Goal: Find contact information: Find contact information

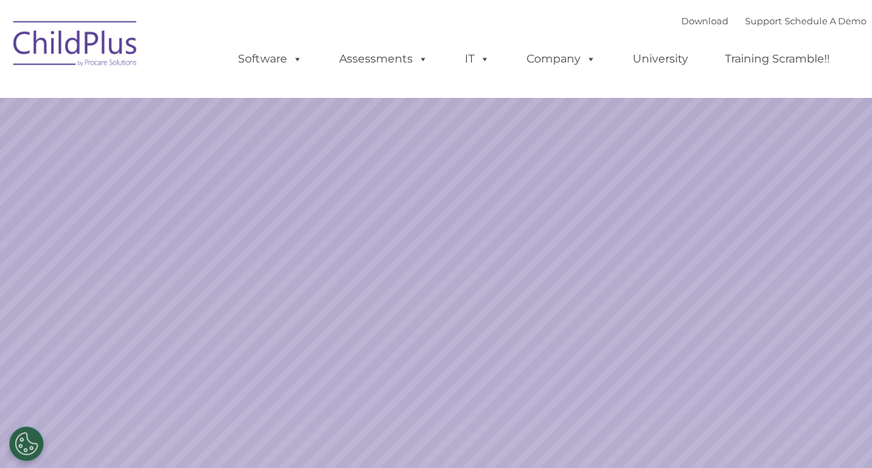
select select "MEDIUM"
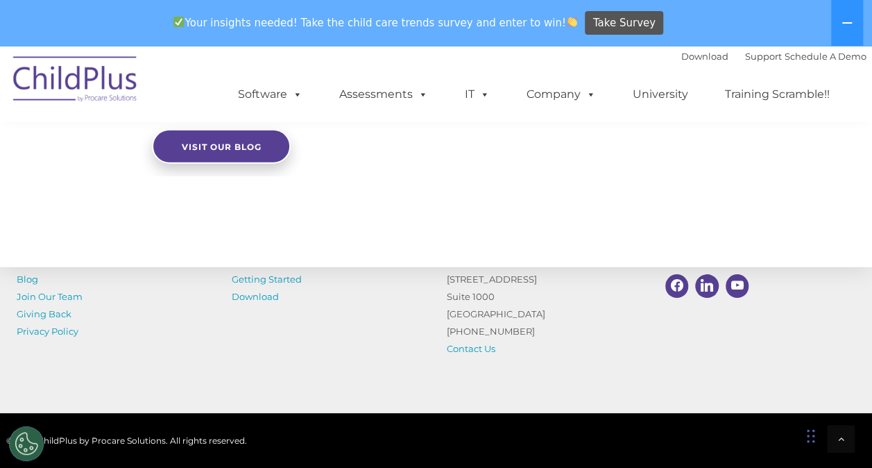
scroll to position [1688, 0]
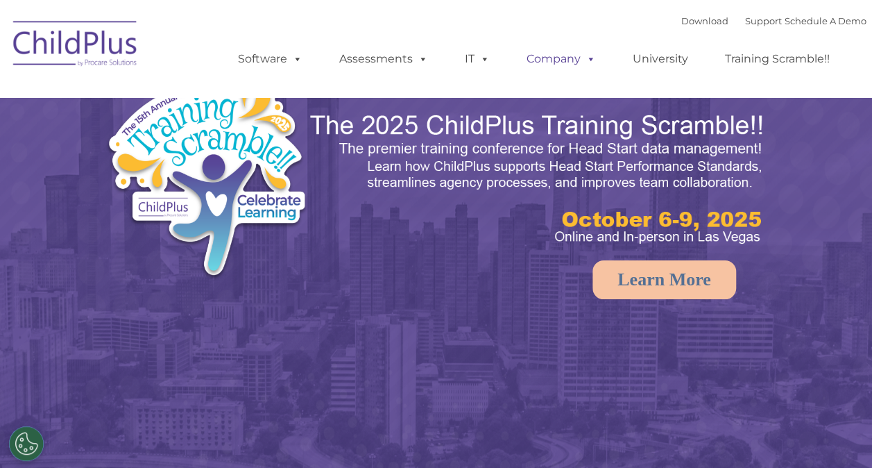
select select "MEDIUM"
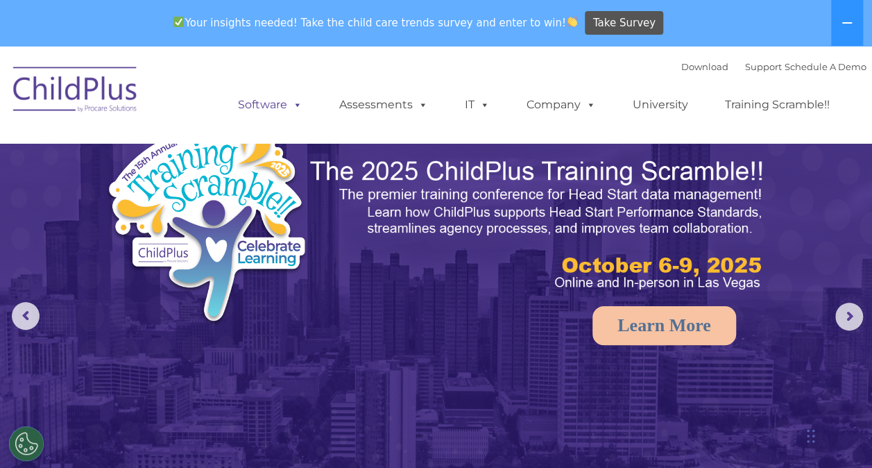
click at [298, 108] on span at bounding box center [294, 104] width 15 height 13
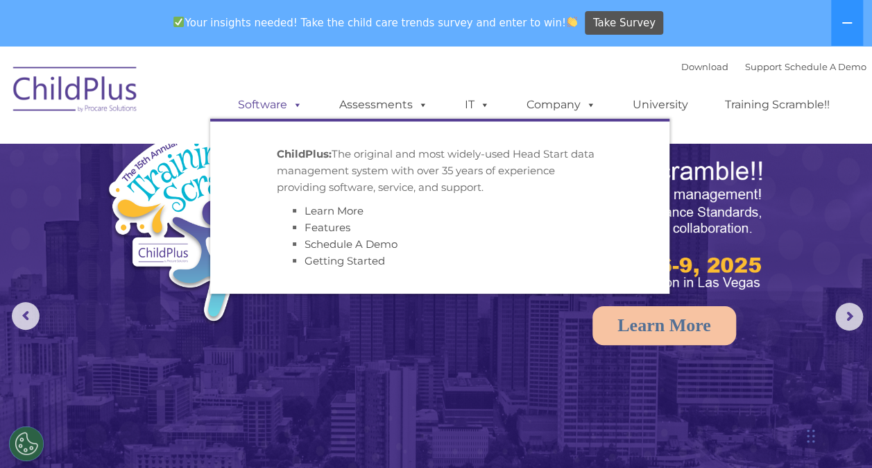
click at [298, 108] on span at bounding box center [294, 104] width 15 height 13
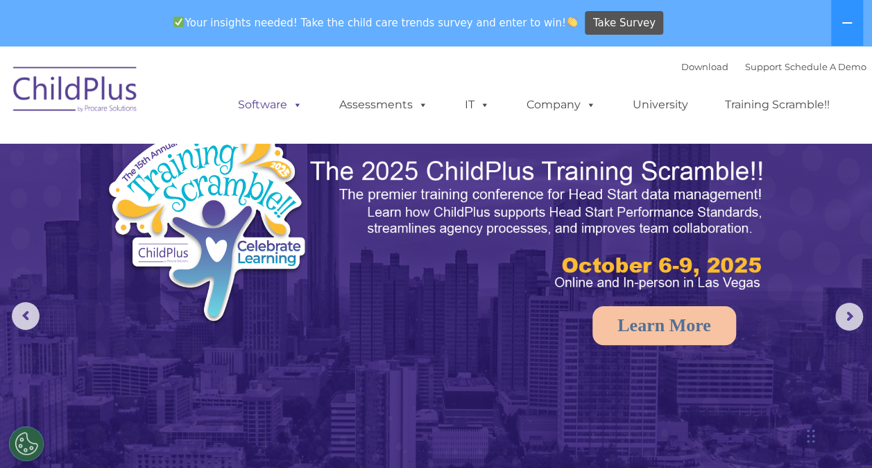
click at [298, 108] on span at bounding box center [294, 104] width 15 height 13
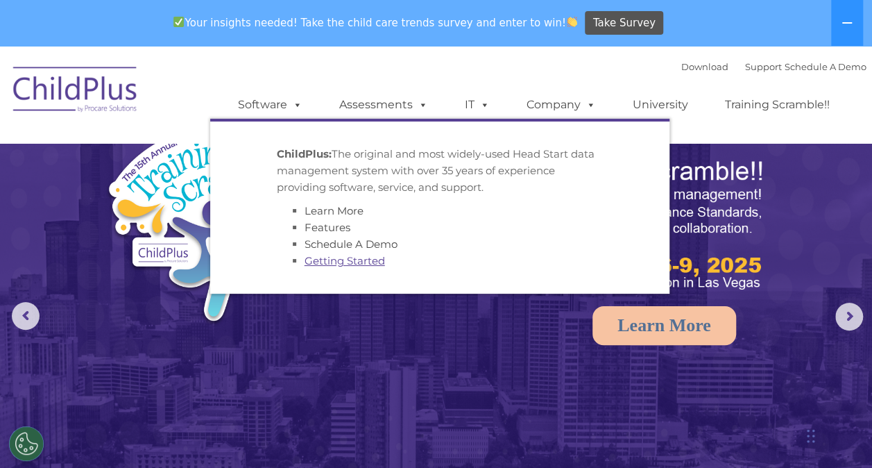
click at [343, 257] on link "Getting Started" at bounding box center [345, 260] width 81 height 13
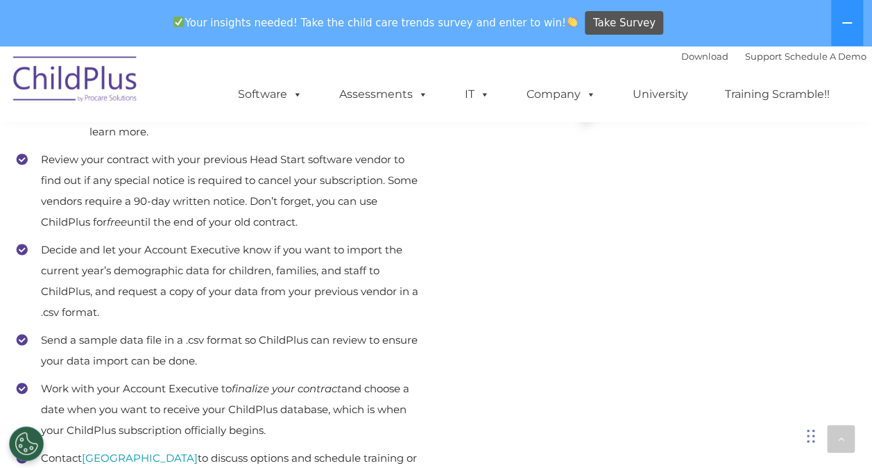
scroll to position [556, 0]
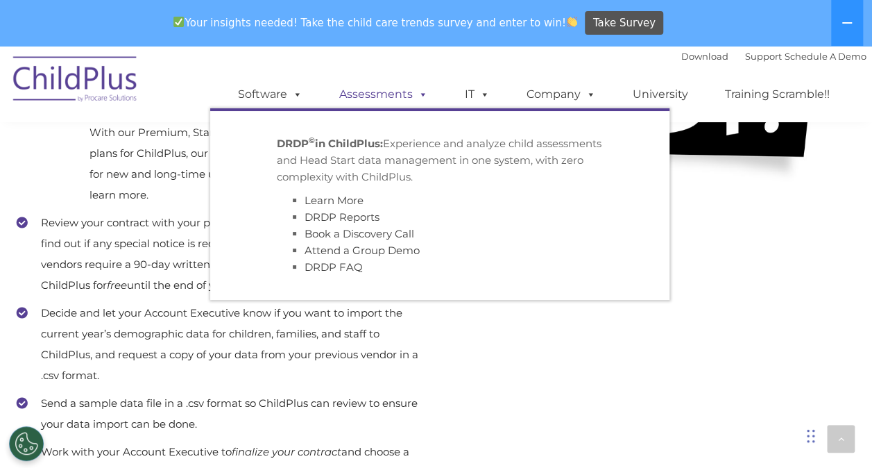
click at [411, 89] on link "Assessments" at bounding box center [383, 95] width 117 height 28
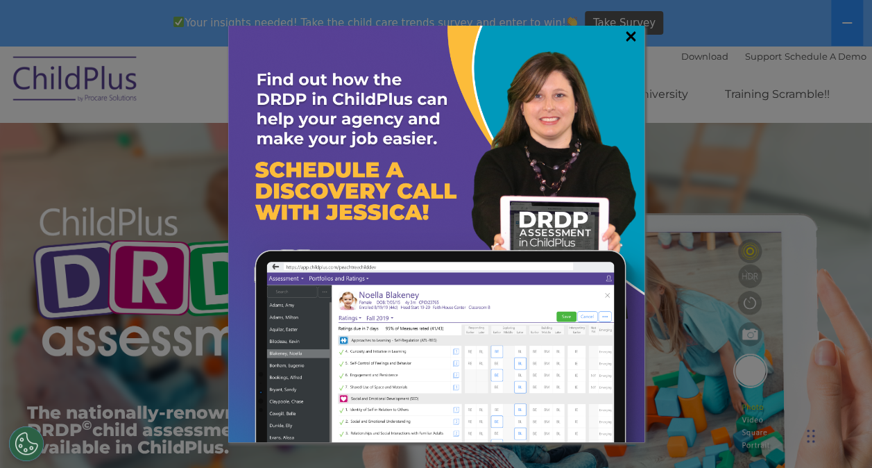
click at [633, 42] on link "×" at bounding box center [631, 36] width 16 height 14
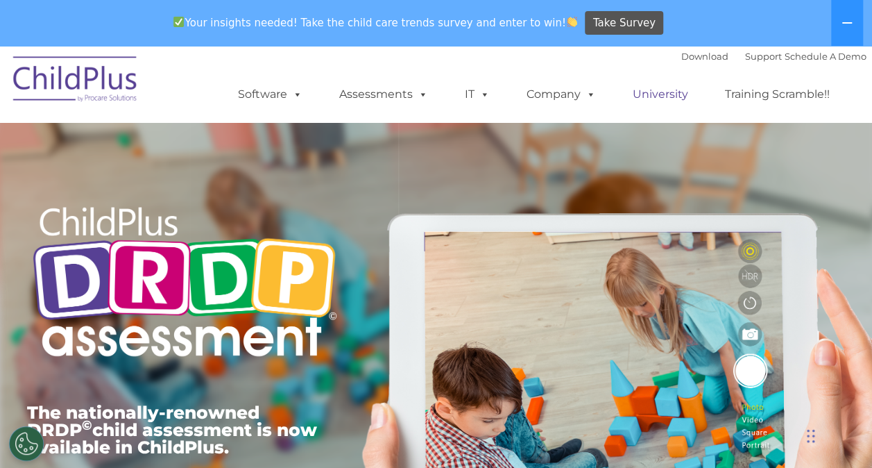
click at [646, 94] on link "University" at bounding box center [660, 95] width 83 height 28
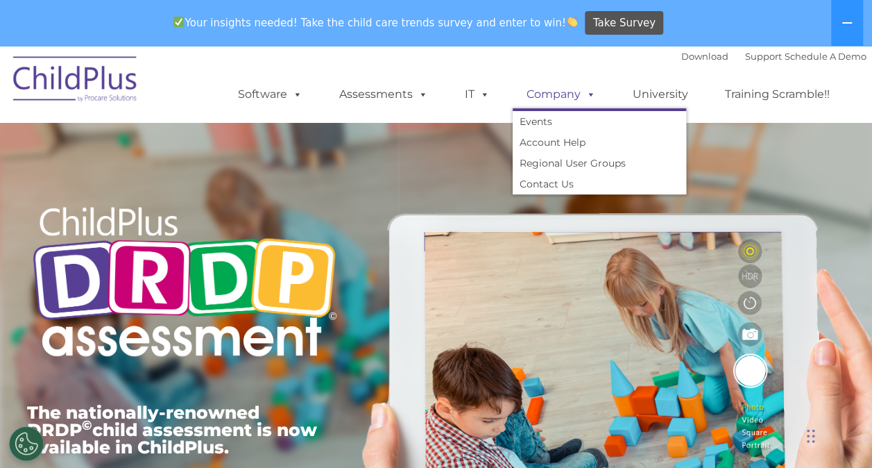
click at [587, 98] on span at bounding box center [588, 93] width 15 height 13
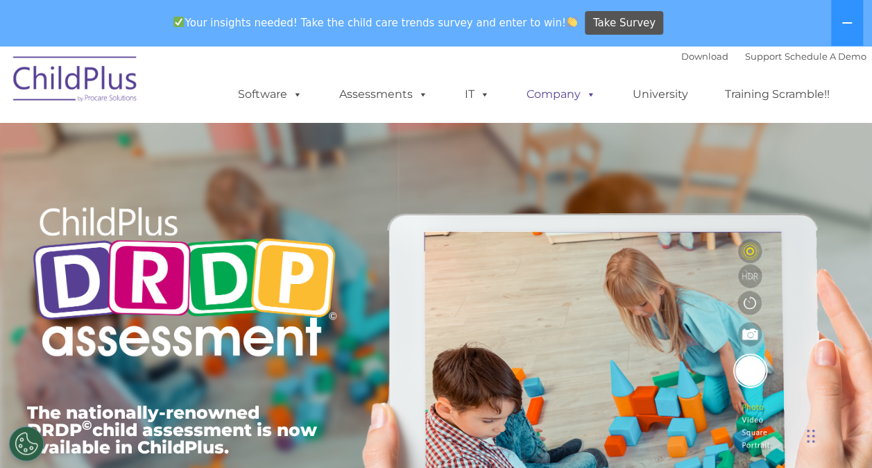
click at [587, 98] on span at bounding box center [588, 93] width 15 height 13
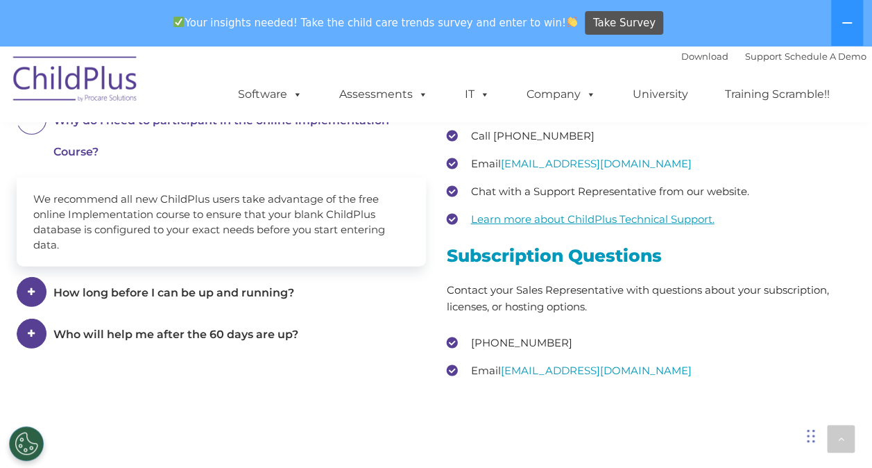
scroll to position [1992, 0]
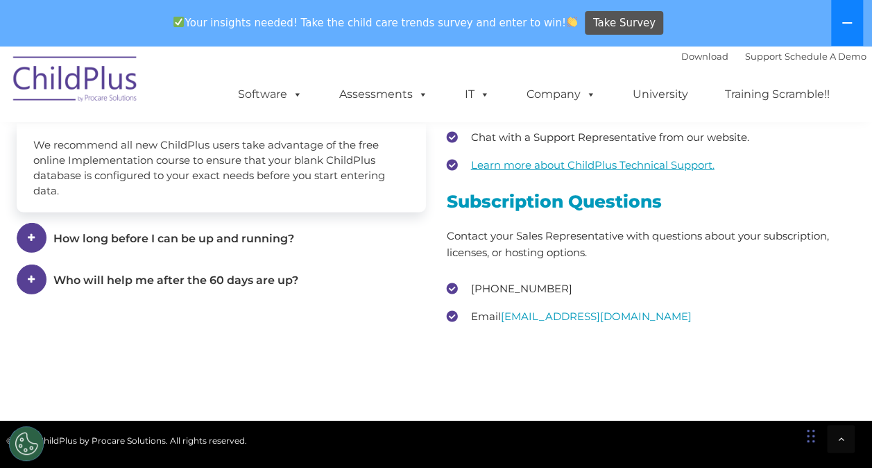
click at [852, 14] on button at bounding box center [847, 23] width 32 height 46
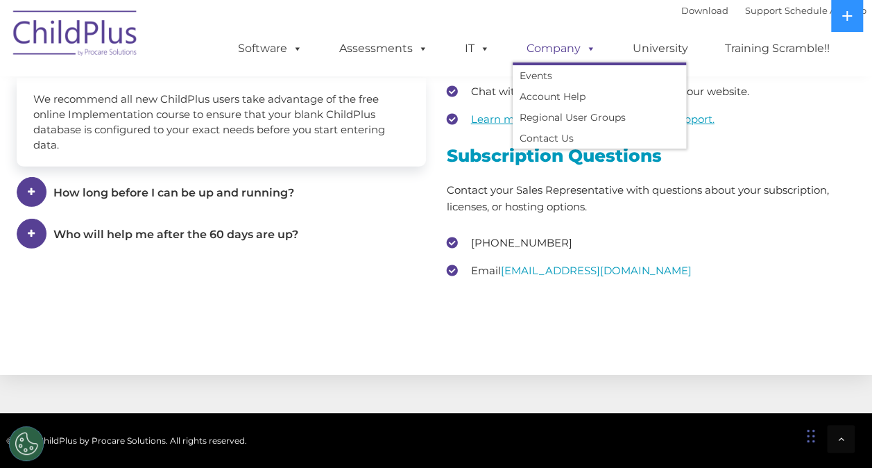
click at [575, 47] on link "Company" at bounding box center [561, 49] width 97 height 28
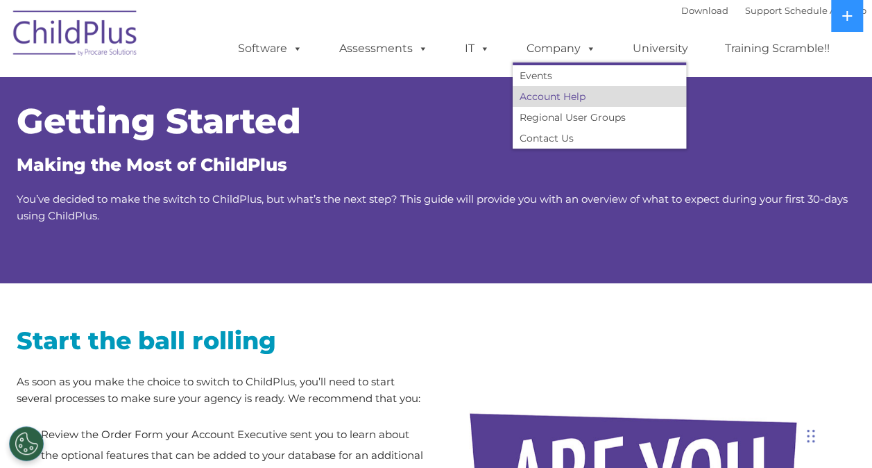
click at [560, 94] on link "Account Help" at bounding box center [599, 96] width 173 height 21
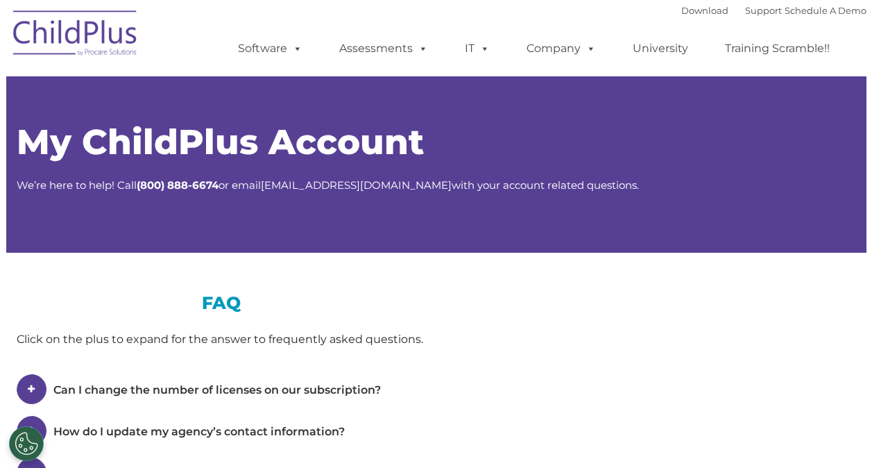
type input ""
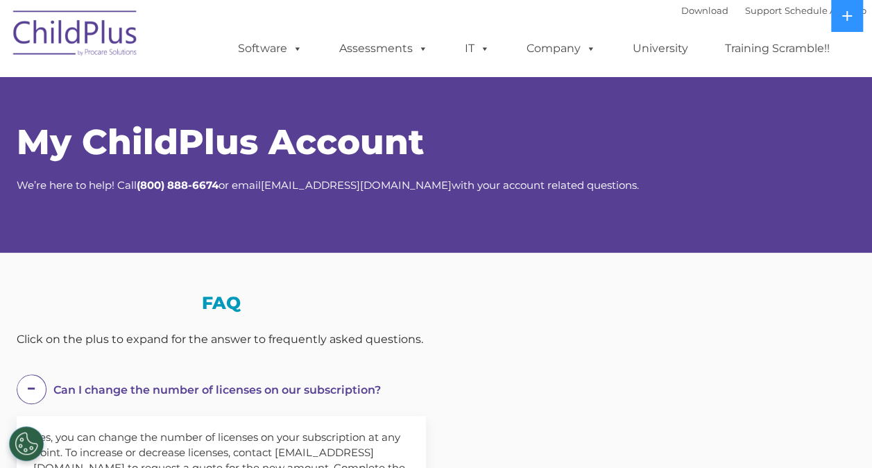
select select "MEDIUM"
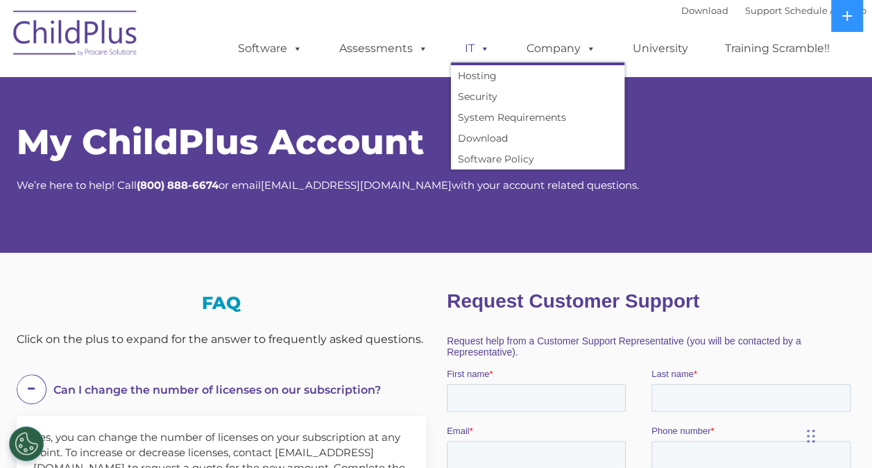
click at [477, 50] on span at bounding box center [482, 48] width 15 height 13
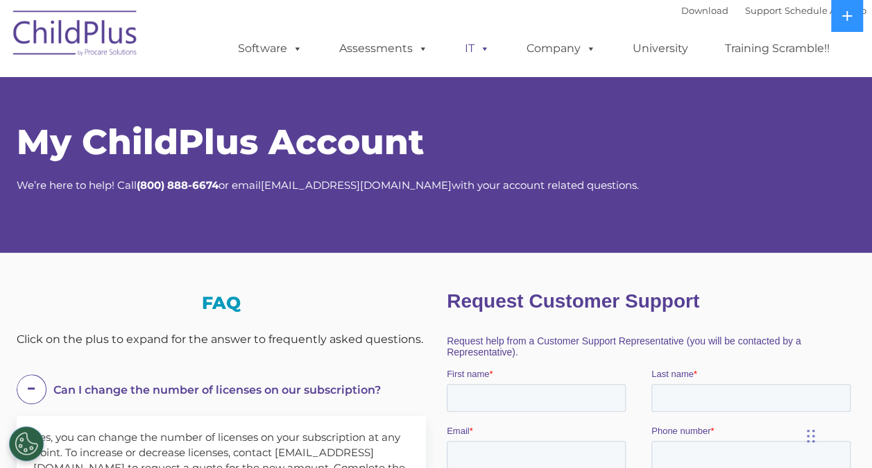
click at [477, 50] on span at bounding box center [482, 48] width 15 height 13
click at [287, 64] on ul "Software ChildPlus: The original and most widely-used Head Start data managemen…" at bounding box center [538, 49] width 657 height 56
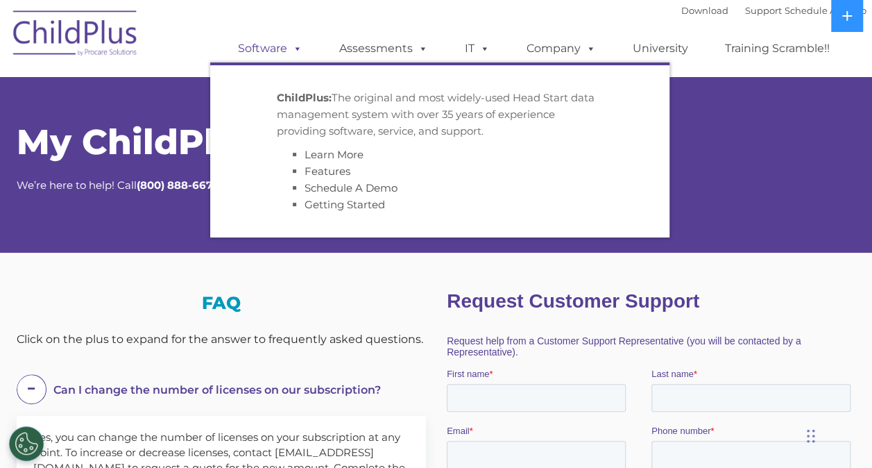
click at [283, 51] on link "Software" at bounding box center [270, 49] width 92 height 28
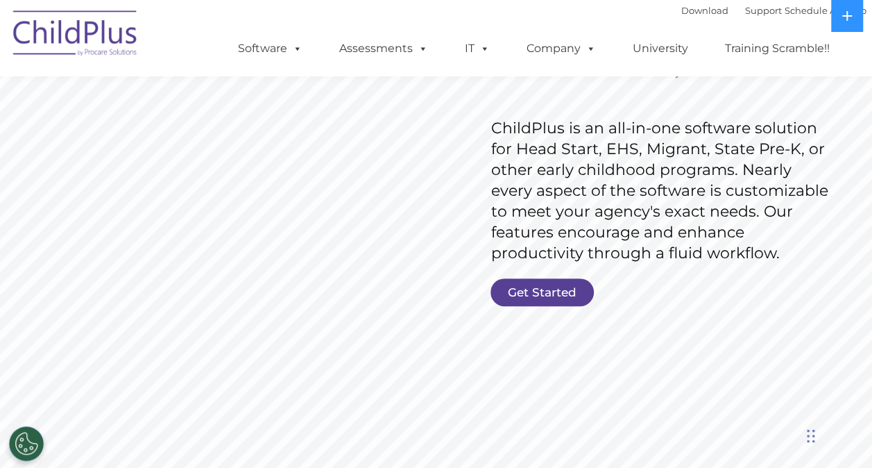
scroll to position [212, 0]
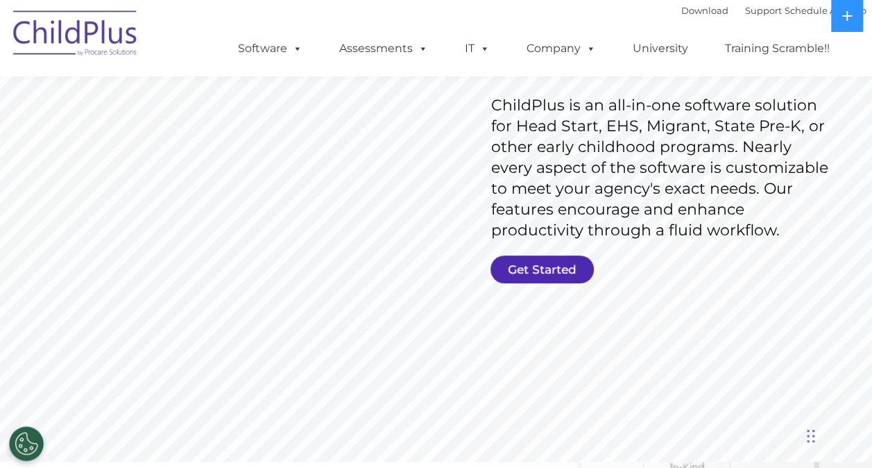
click at [530, 273] on link "Get Started" at bounding box center [542, 269] width 103 height 28
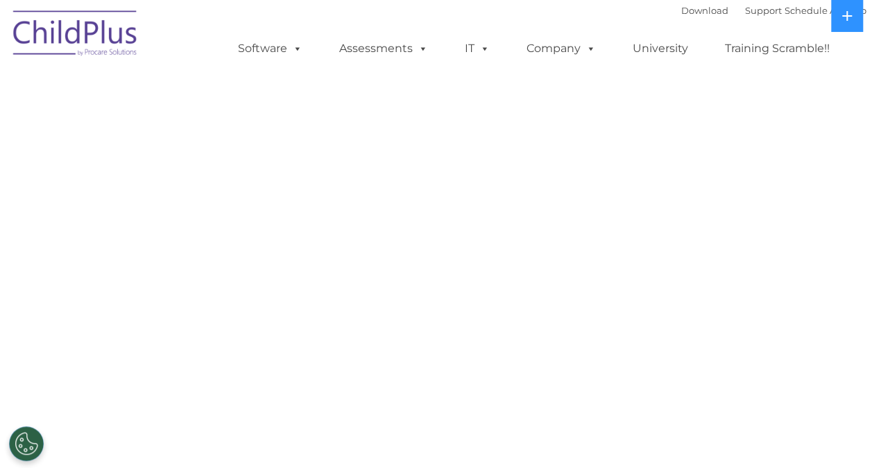
select select "MEDIUM"
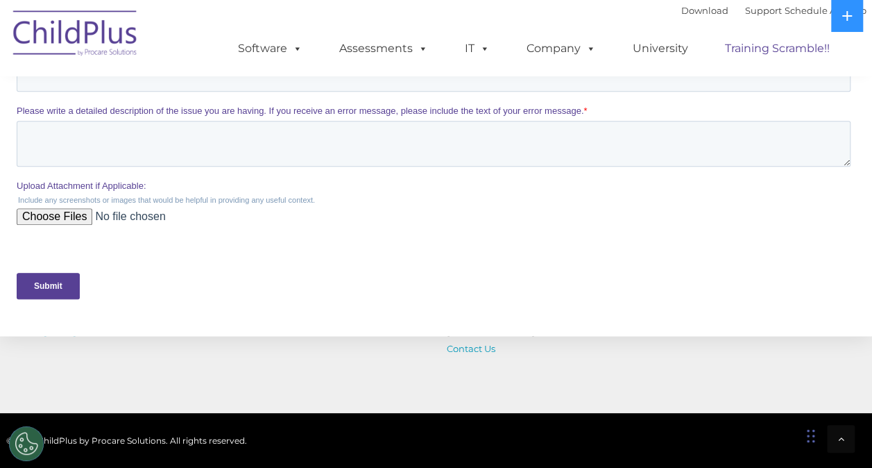
scroll to position [743, 0]
